Goal: Navigation & Orientation: Find specific page/section

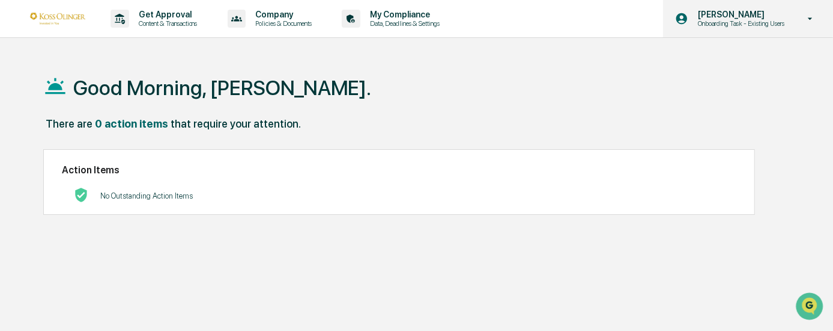
click at [740, 35] on div "[PERSON_NAME] Onboarding Task - Existing Users" at bounding box center [748, 18] width 170 height 37
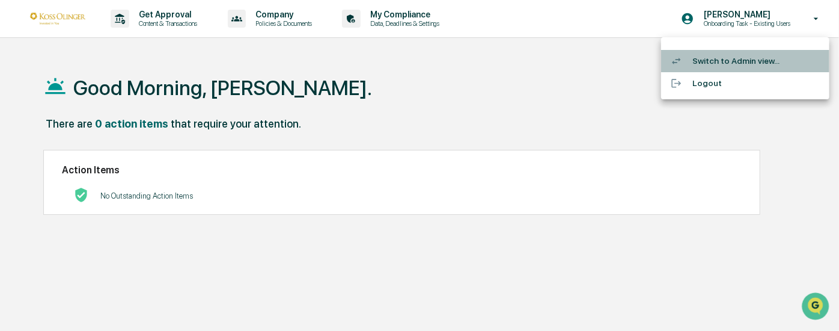
click at [706, 60] on li "Switch to Admin view..." at bounding box center [745, 61] width 168 height 22
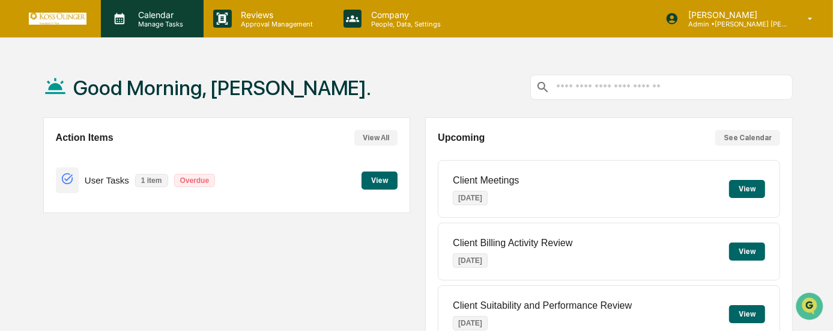
click at [147, 24] on p "Manage Tasks" at bounding box center [159, 24] width 61 height 8
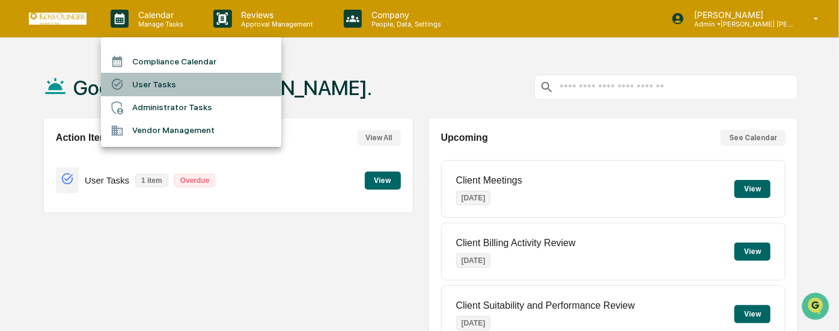
click at [160, 87] on li "User Tasks" at bounding box center [191, 84] width 180 height 23
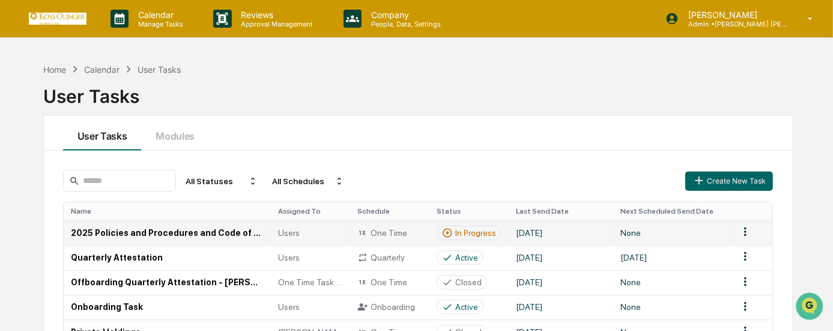
click at [394, 227] on div "One Time" at bounding box center [390, 232] width 65 height 11
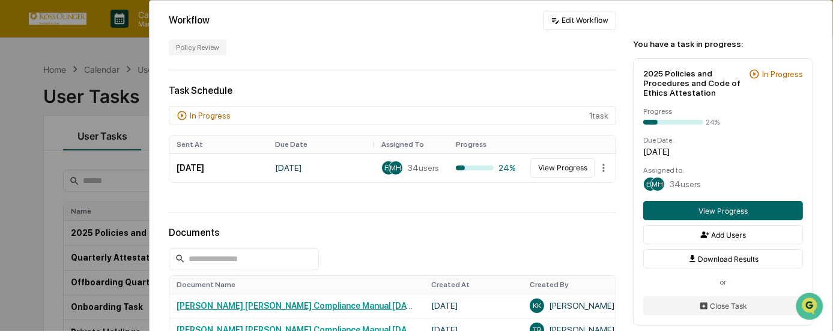
scroll to position [273, 0]
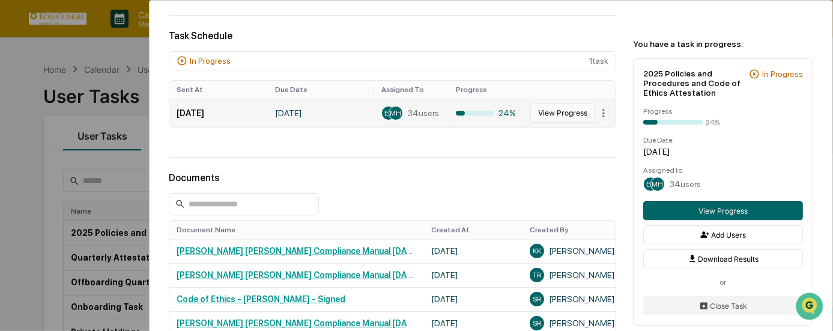
click at [535, 115] on button "View Progress" at bounding box center [563, 112] width 65 height 19
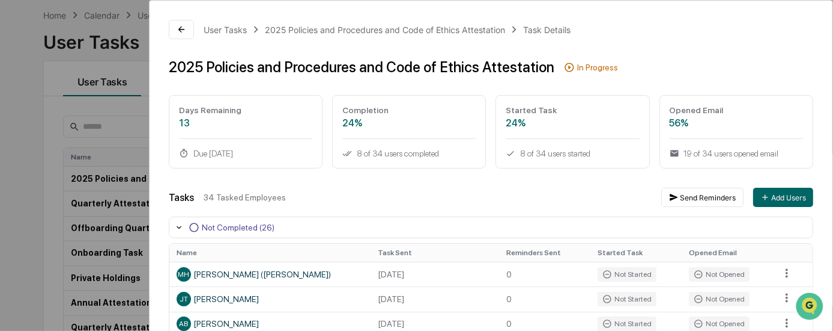
click at [76, 44] on div "User Tasks 2025 Policies and Procedures and Code of Ethics Attestation Task Det…" at bounding box center [416, 165] width 833 height 331
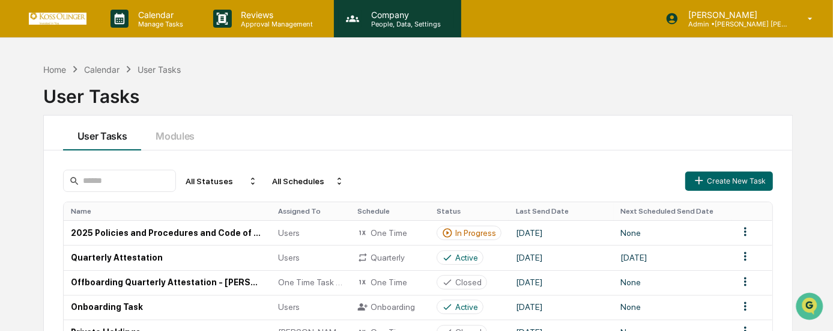
click at [394, 20] on p "People, Data, Settings" at bounding box center [404, 24] width 85 height 8
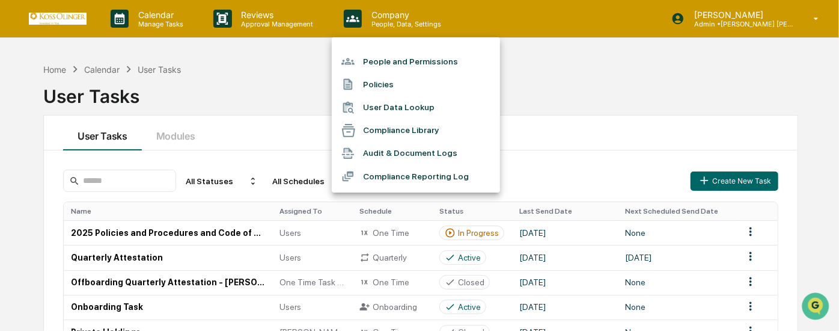
click at [424, 177] on li "Compliance Reporting Log" at bounding box center [416, 176] width 168 height 23
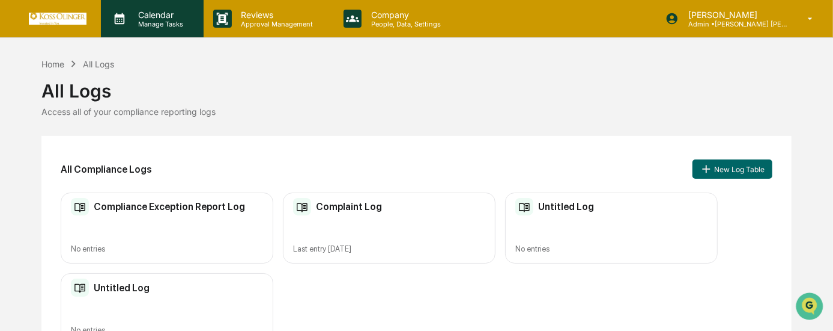
click at [172, 6] on div "Calendar Manage Tasks" at bounding box center [152, 18] width 103 height 37
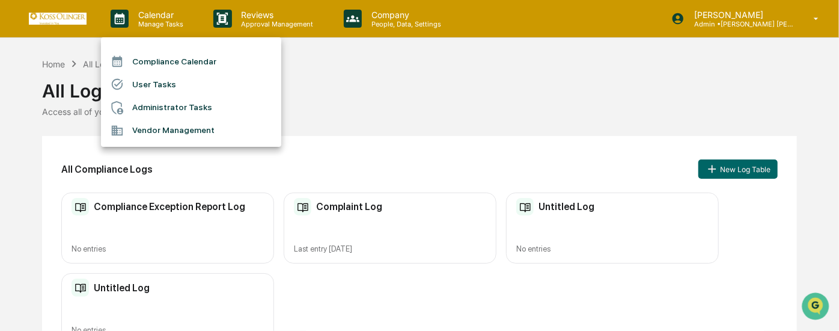
click at [246, 32] on div at bounding box center [419, 165] width 839 height 331
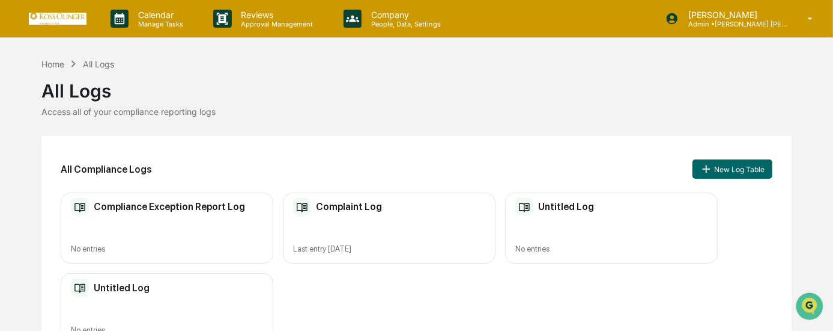
click at [252, 1] on div "Reviews Approval Management" at bounding box center [269, 18] width 130 height 37
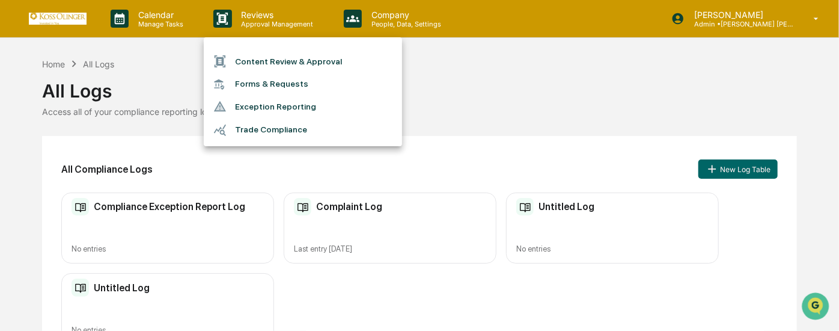
click at [260, 17] on div at bounding box center [419, 165] width 839 height 331
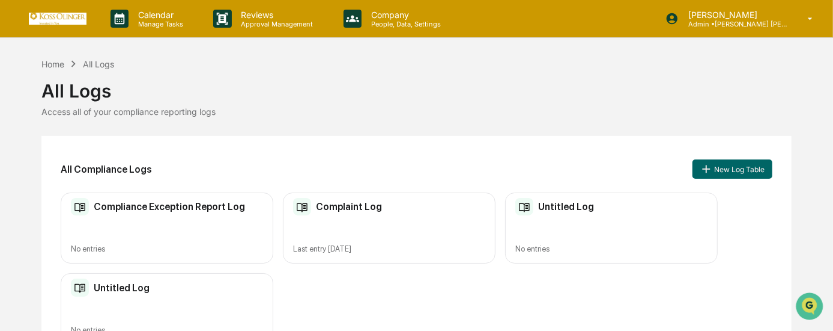
click at [260, 17] on p "Reviews" at bounding box center [276, 15] width 88 height 10
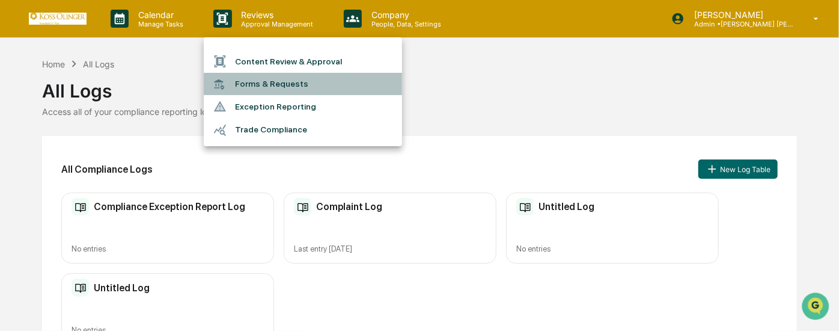
click at [270, 80] on li "Forms & Requests" at bounding box center [303, 84] width 198 height 22
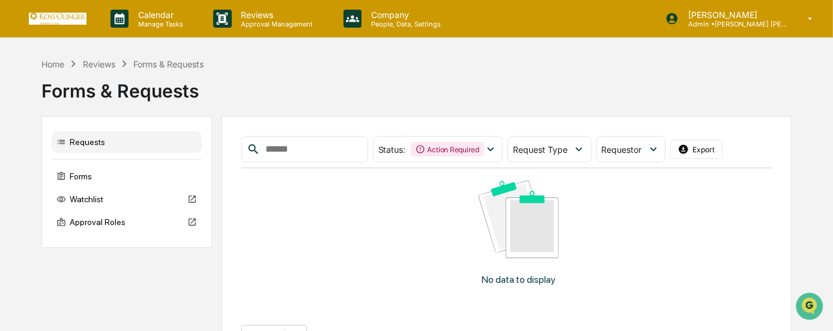
scroll to position [36, 0]
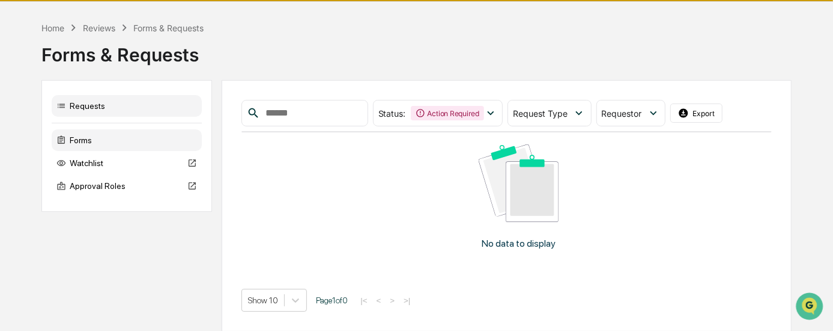
click at [135, 139] on div "Forms" at bounding box center [127, 140] width 150 height 22
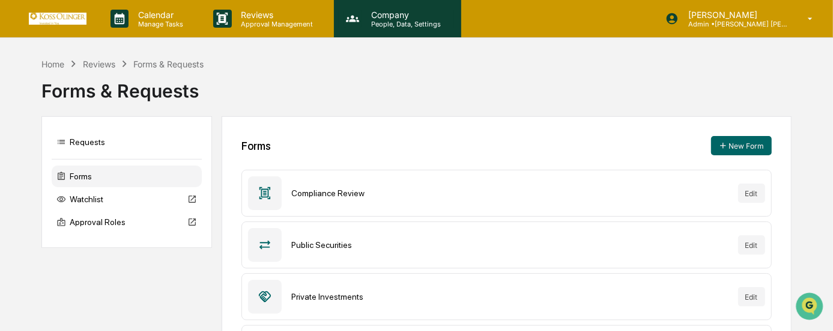
click at [386, 20] on p "People, Data, Settings" at bounding box center [404, 24] width 85 height 8
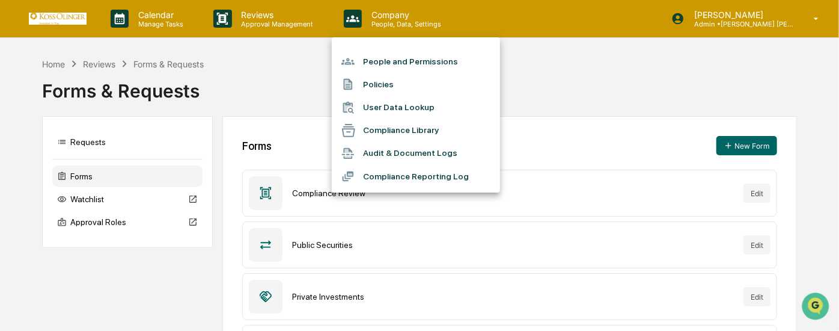
click at [373, 51] on ul "People and Permissions Policies User Data Lookup Compliance Library Audit & Doc…" at bounding box center [416, 114] width 168 height 155
click at [373, 52] on li "People and Permissions" at bounding box center [416, 61] width 168 height 23
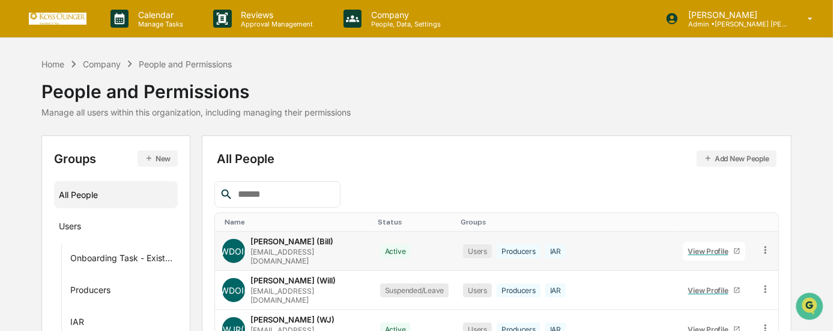
click at [299, 248] on div "[PERSON_NAME] ([PERSON_NAME]) [EMAIL_ADDRESS][DOMAIN_NAME]" at bounding box center [308, 250] width 115 height 29
click at [695, 242] on link "View Profile" at bounding box center [714, 251] width 62 height 19
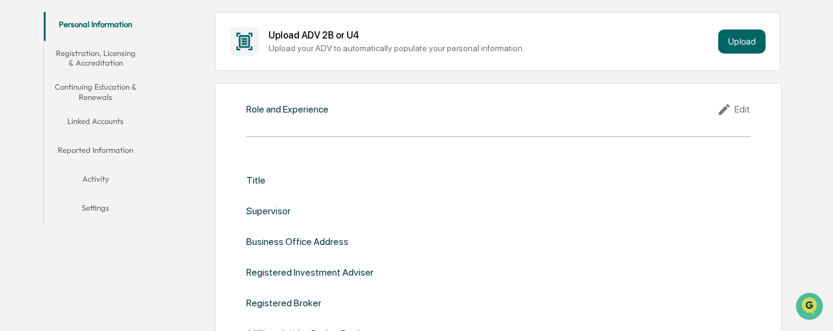
scroll to position [273, 0]
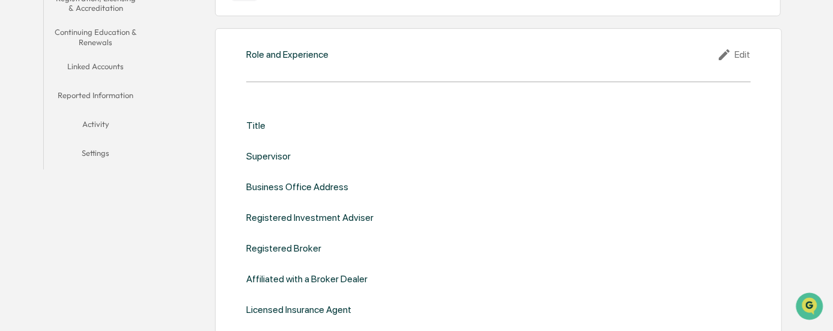
click at [119, 32] on button "Continuing Education & Renewals" at bounding box center [96, 37] width 105 height 34
